Goal: Task Accomplishment & Management: Use online tool/utility

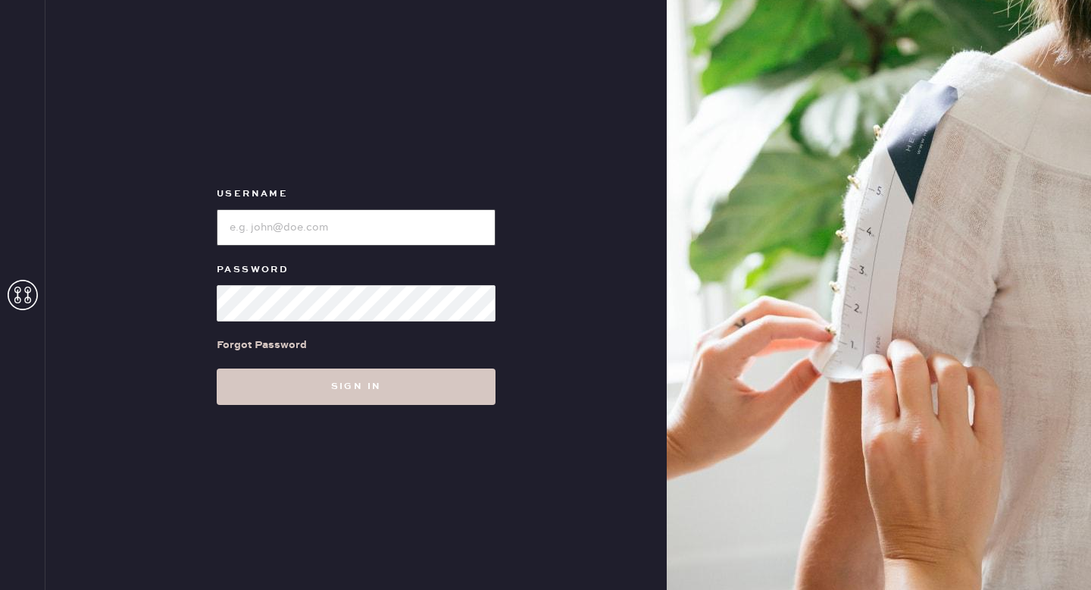
type input "reformationhenderson"
click at [362, 238] on input "loginName" at bounding box center [356, 227] width 279 height 36
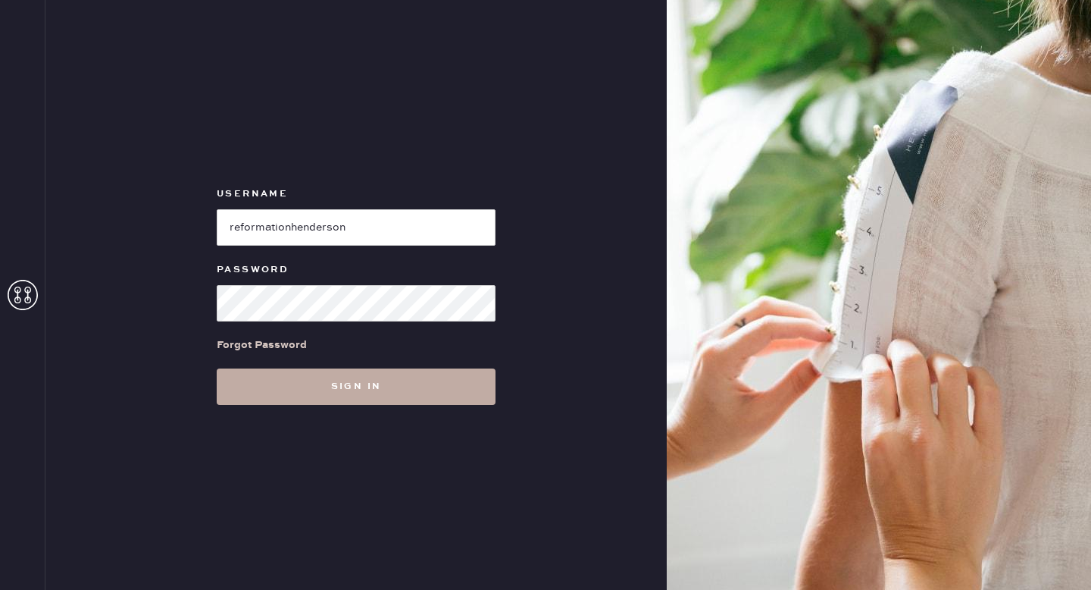
click at [389, 380] on button "Sign in" at bounding box center [356, 386] width 279 height 36
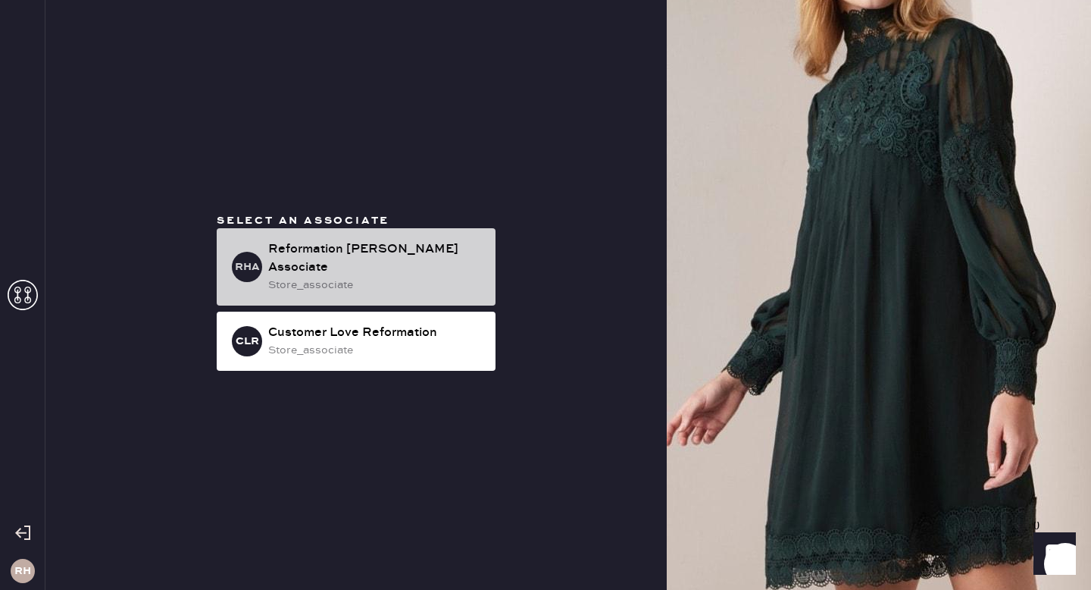
click at [343, 277] on div "store_associate" at bounding box center [375, 285] width 215 height 17
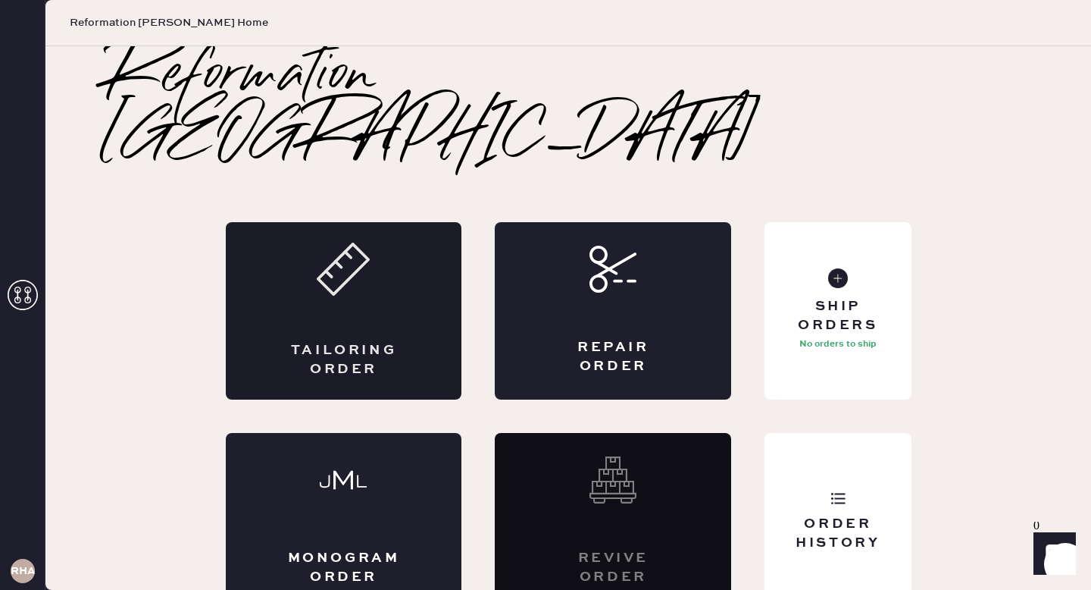
click at [412, 306] on div "Tailoring Order" at bounding box center [344, 310] width 236 height 177
